Goal: Check status: Check status

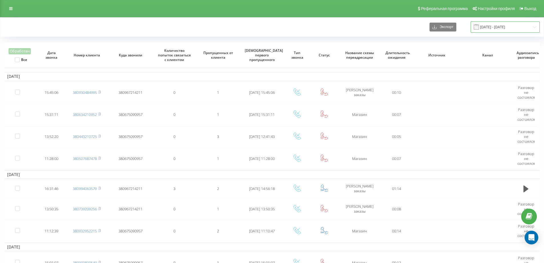
click at [492, 28] on input "[DATE] - [DATE]" at bounding box center [505, 26] width 69 height 11
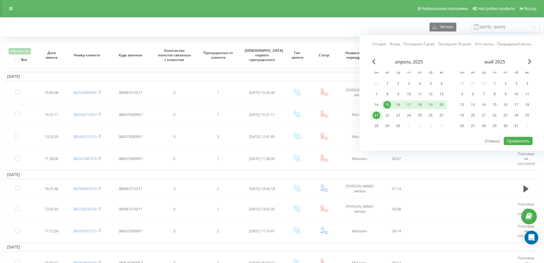
click at [427, 46] on link "Последние 7 дней" at bounding box center [419, 43] width 31 height 5
click at [519, 139] on button "Применить" at bounding box center [518, 141] width 29 height 8
type input "[DATE] - [DATE]"
